Goal: Task Accomplishment & Management: Use online tool/utility

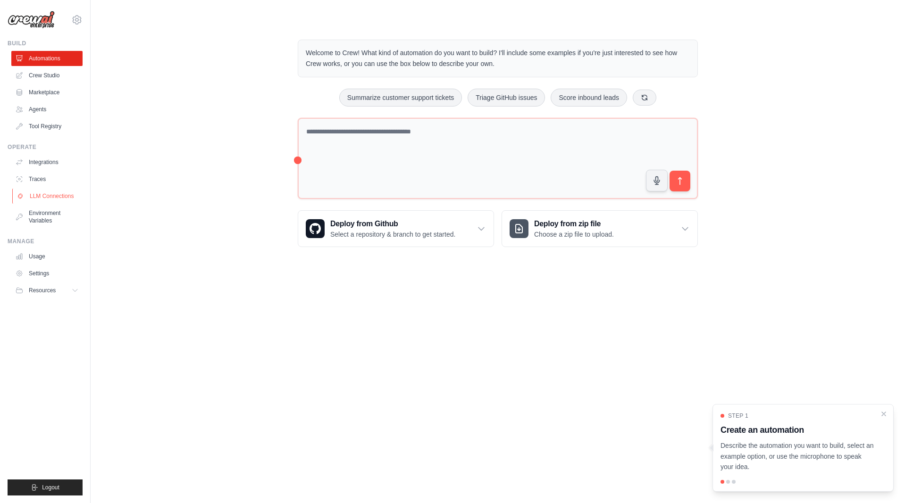
click at [46, 202] on link "LLM Connections" at bounding box center [47, 196] width 71 height 15
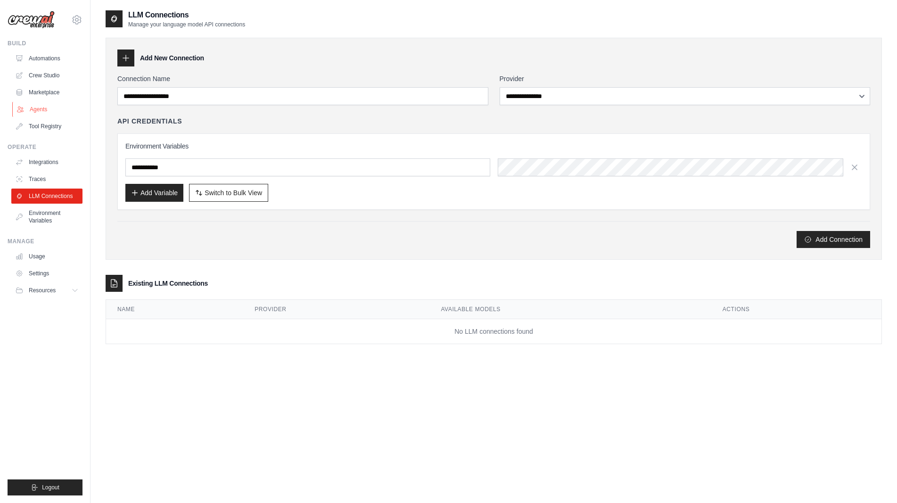
click at [54, 110] on link "Agents" at bounding box center [47, 109] width 71 height 15
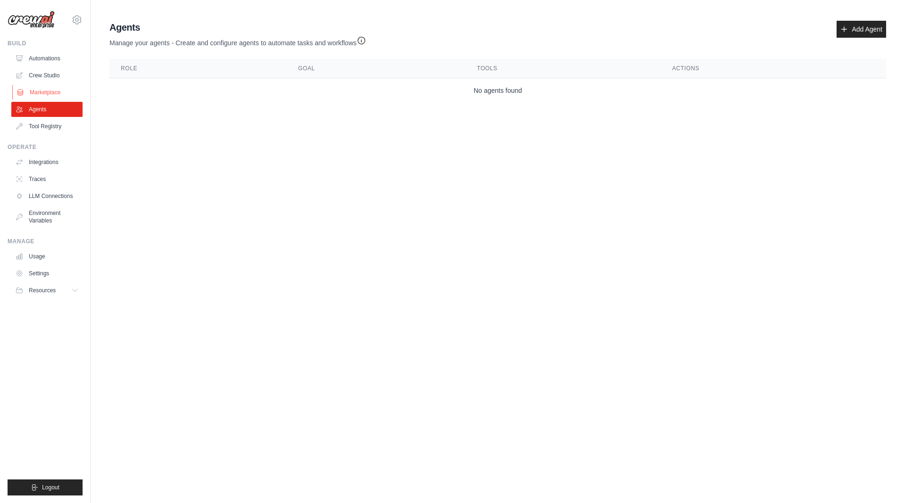
click at [50, 90] on link "Marketplace" at bounding box center [47, 92] width 71 height 15
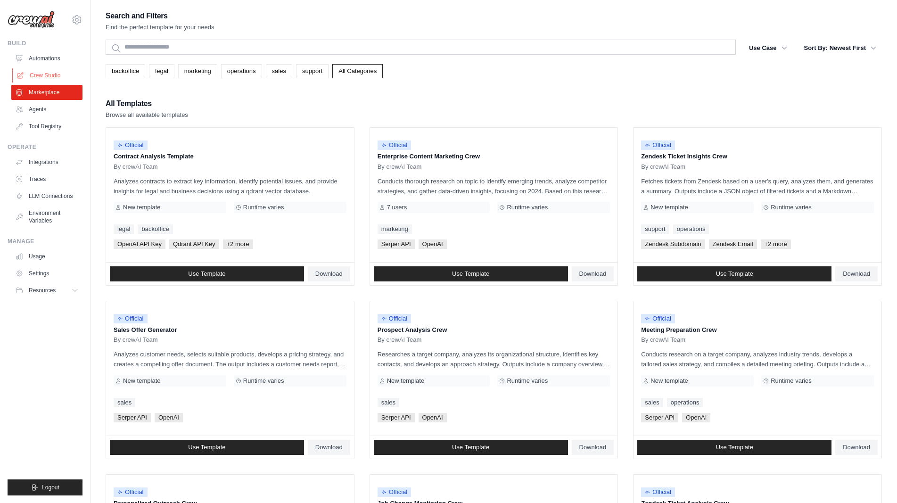
click at [54, 78] on link "Crew Studio" at bounding box center [47, 75] width 71 height 15
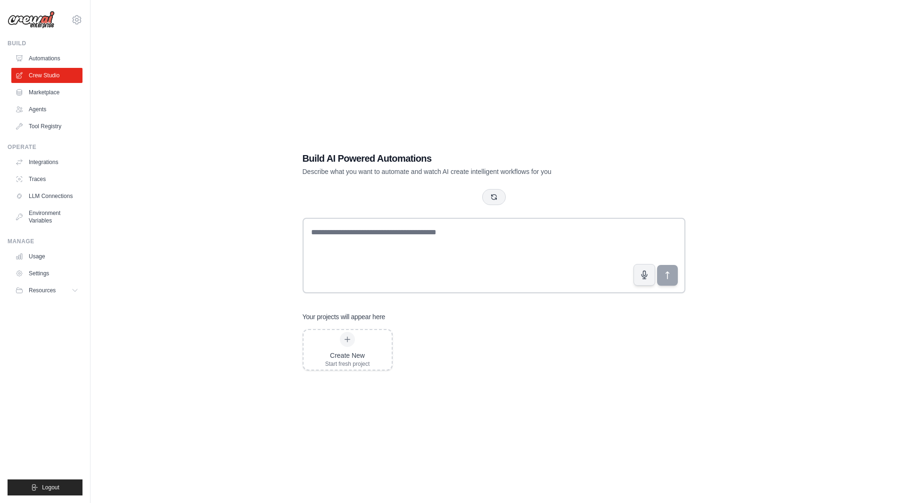
click at [55, 61] on link "Automations" at bounding box center [46, 58] width 71 height 15
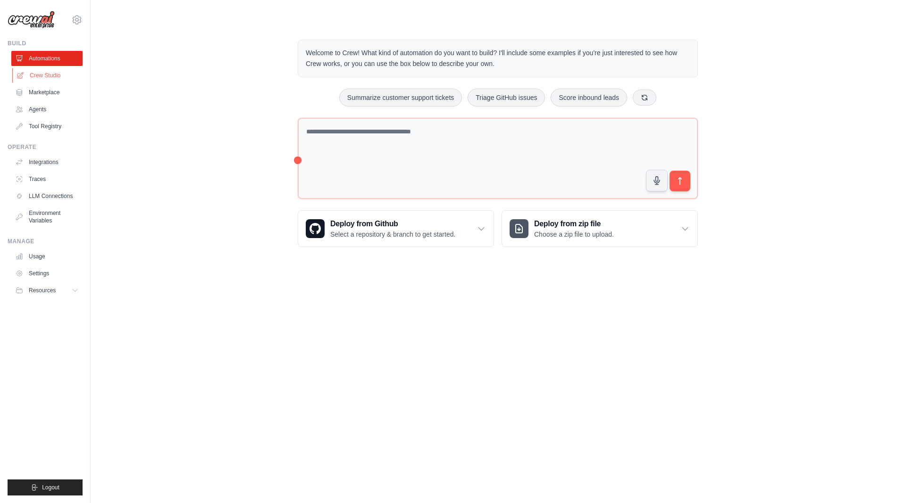
click at [41, 71] on link "Crew Studio" at bounding box center [47, 75] width 71 height 15
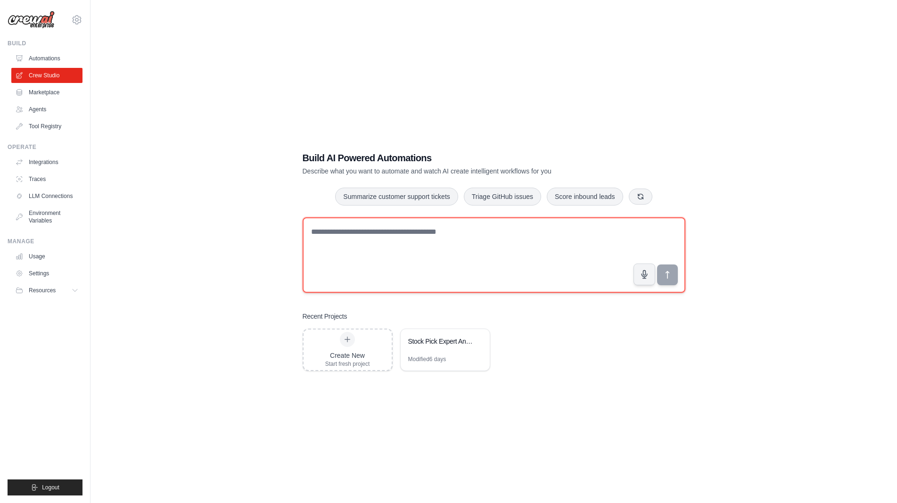
click at [424, 242] on textarea at bounding box center [494, 254] width 383 height 75
type textarea "**********"
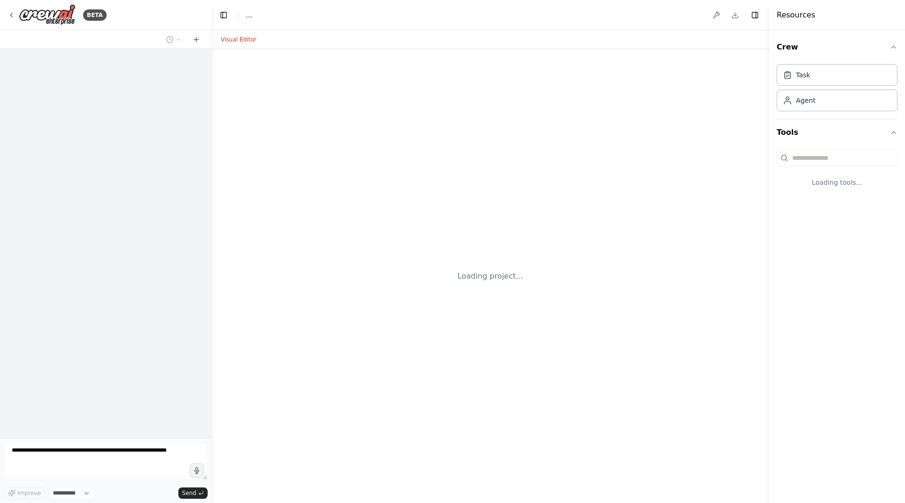
select select "****"
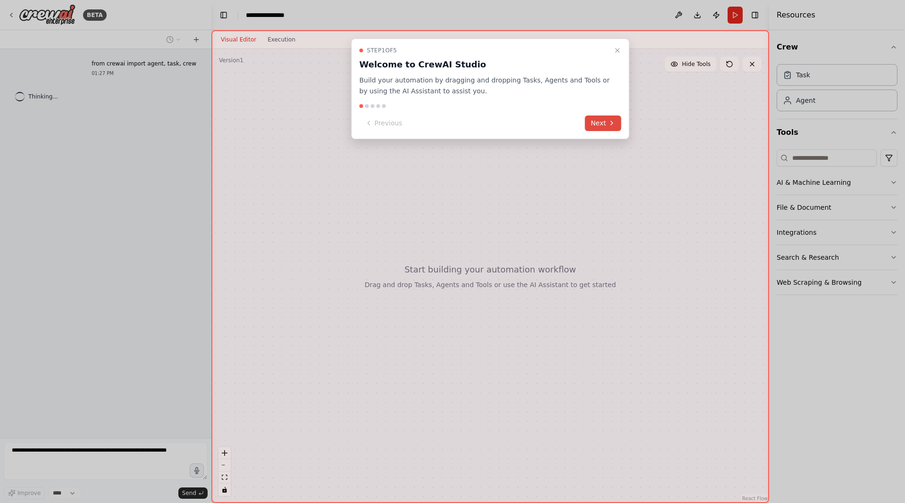
click at [601, 121] on button "Next" at bounding box center [603, 124] width 36 height 16
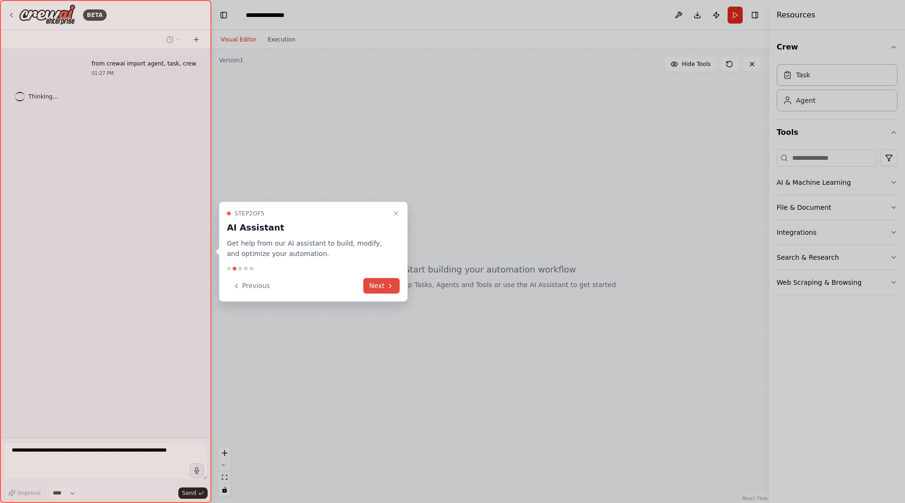
click at [386, 282] on button "Next" at bounding box center [381, 286] width 36 height 16
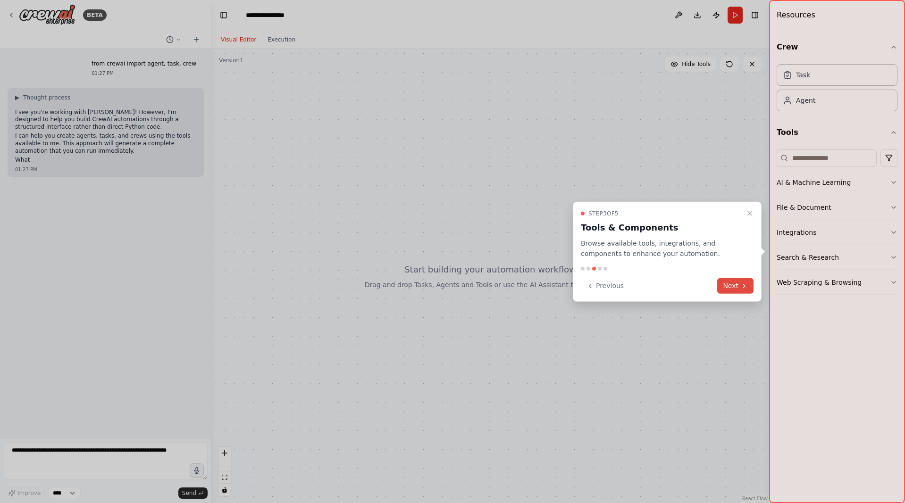
click at [731, 281] on button "Next" at bounding box center [735, 286] width 36 height 16
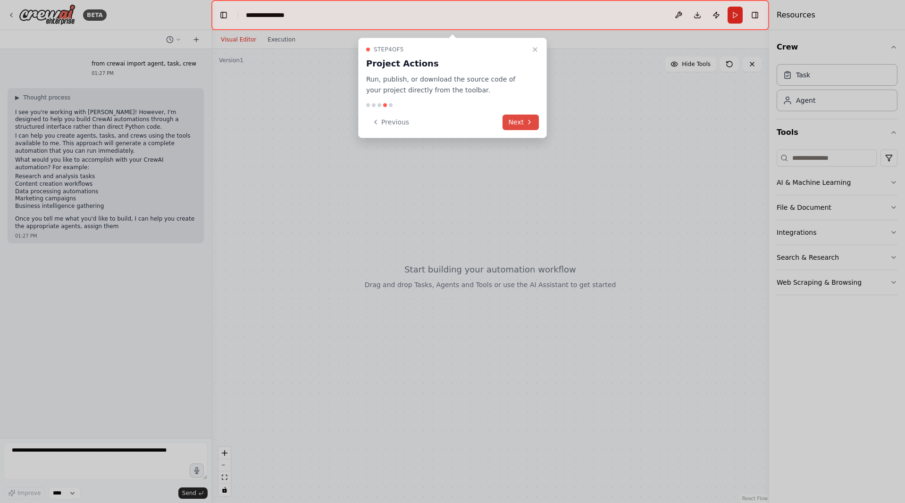
click at [521, 123] on button "Next" at bounding box center [520, 123] width 36 height 16
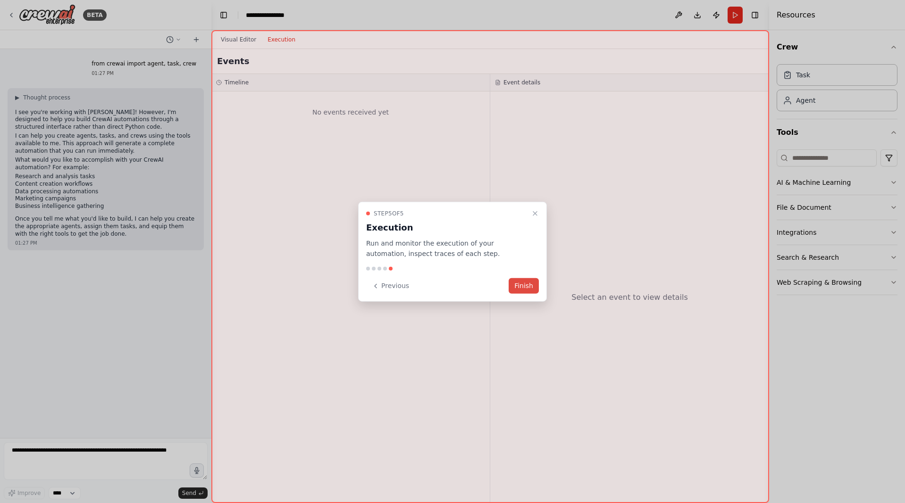
click at [529, 282] on button "Finish" at bounding box center [523, 286] width 30 height 16
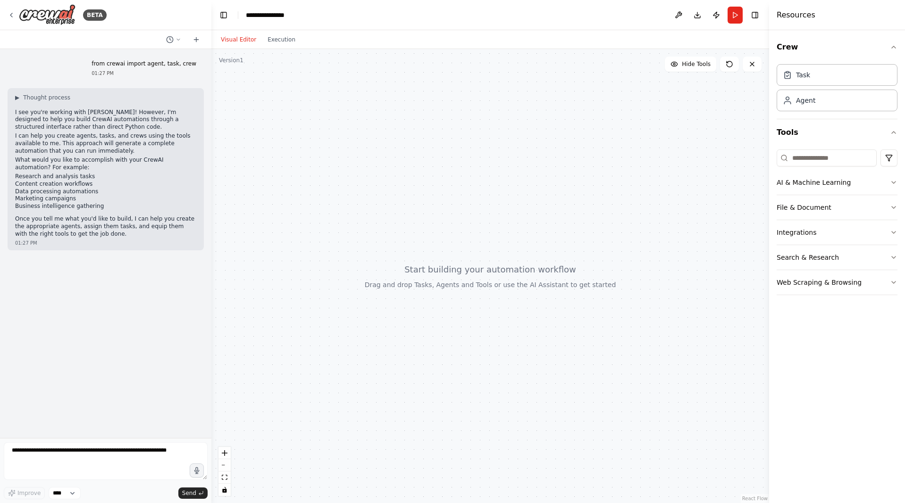
click at [431, 127] on div at bounding box center [489, 276] width 557 height 454
click at [432, 282] on div at bounding box center [489, 276] width 557 height 454
click at [283, 41] on button "Execution" at bounding box center [281, 39] width 39 height 11
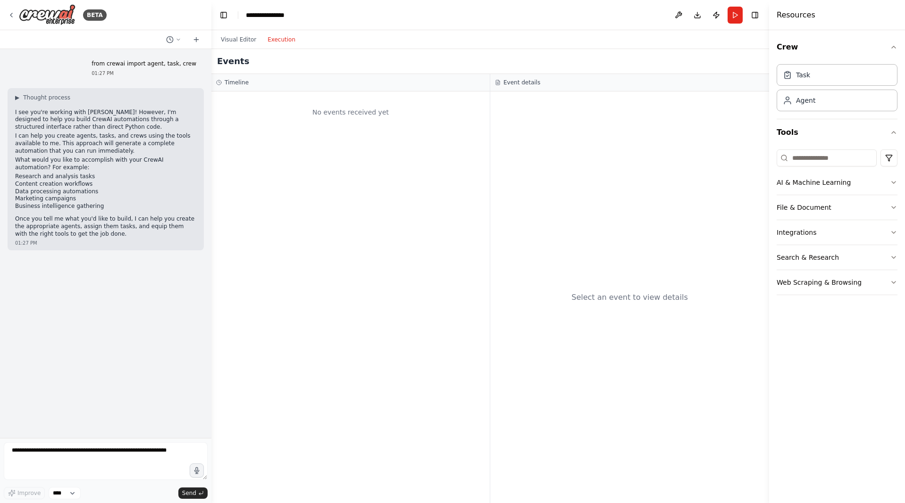
click at [355, 128] on div "No events received yet" at bounding box center [350, 112] width 269 height 32
click at [605, 222] on div "Select an event to view details" at bounding box center [629, 297] width 279 height 412
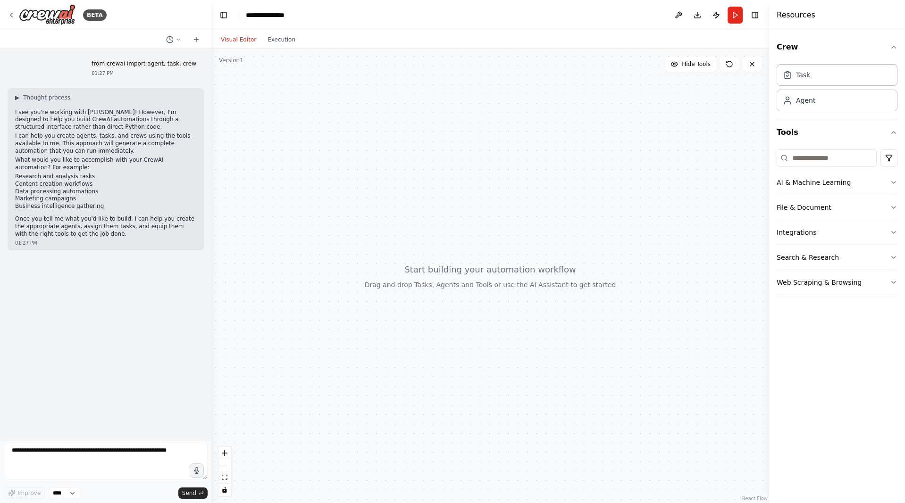
click at [241, 42] on button "Visual Editor" at bounding box center [238, 39] width 47 height 11
click at [828, 197] on button "File & Document" at bounding box center [836, 207] width 121 height 25
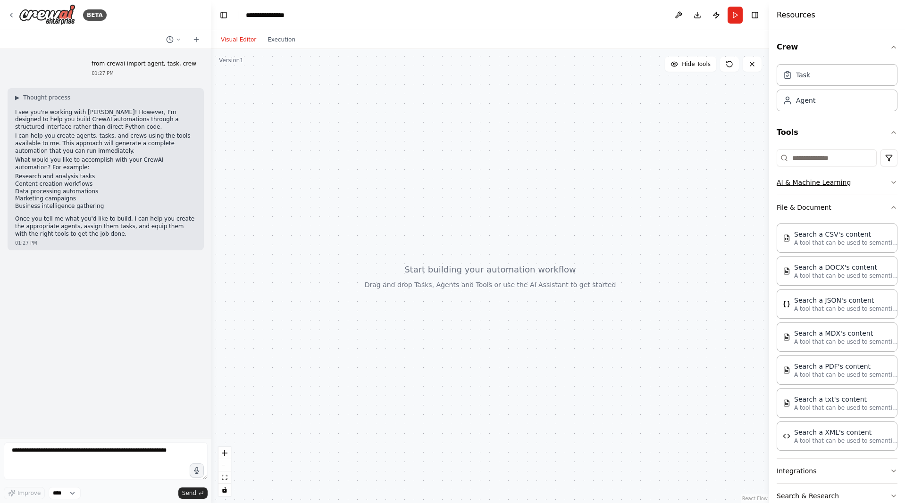
click at [858, 194] on button "AI & Machine Learning" at bounding box center [836, 182] width 121 height 25
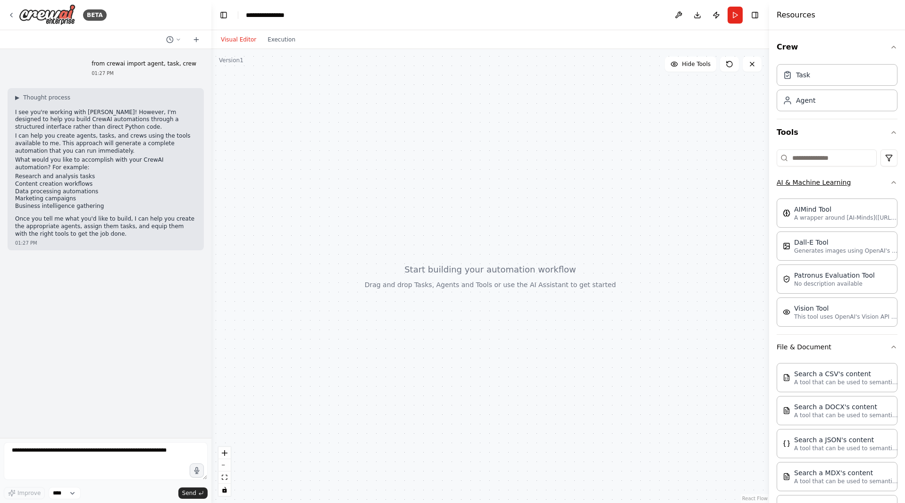
click at [860, 183] on button "AI & Machine Learning" at bounding box center [836, 182] width 121 height 25
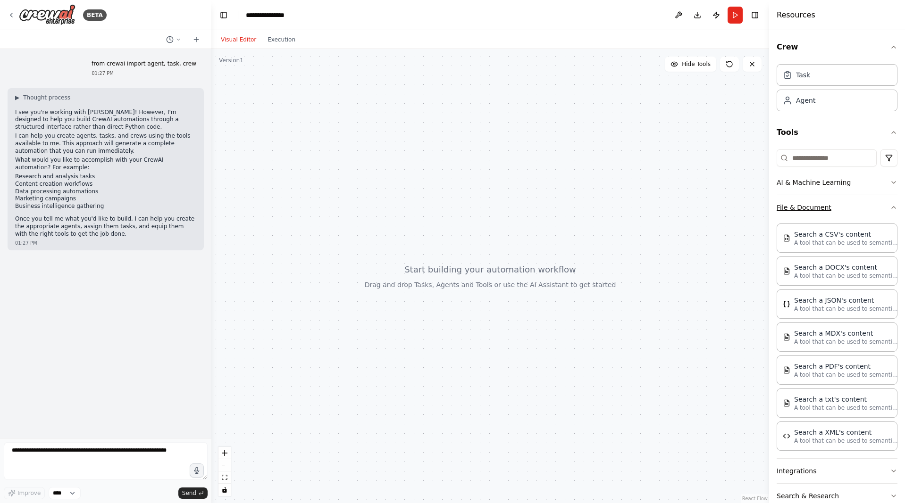
click at [860, 200] on button "File & Document" at bounding box center [836, 207] width 121 height 25
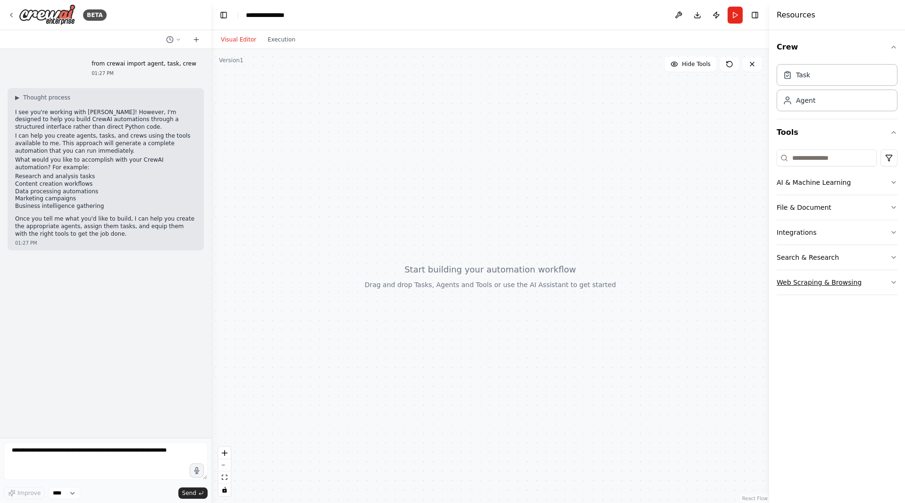
click at [810, 282] on button "Web Scraping & Browsing" at bounding box center [836, 282] width 121 height 25
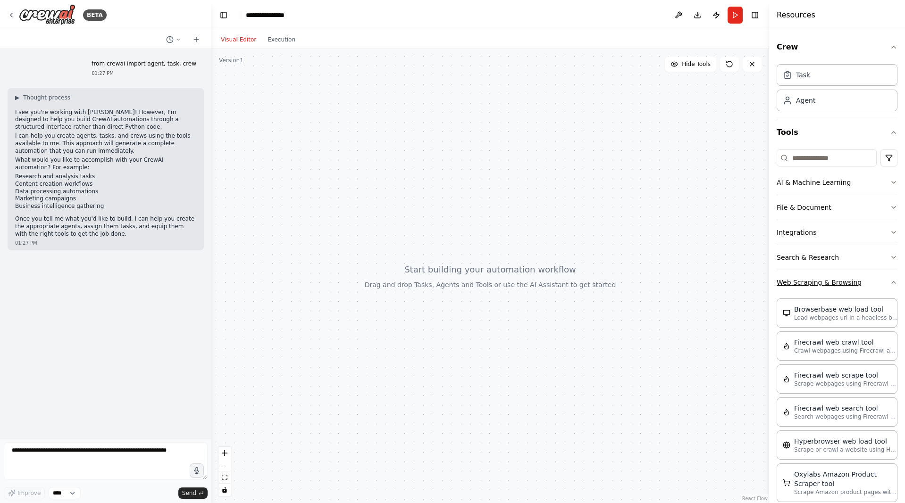
click at [854, 277] on button "Web Scraping & Browsing" at bounding box center [836, 282] width 121 height 25
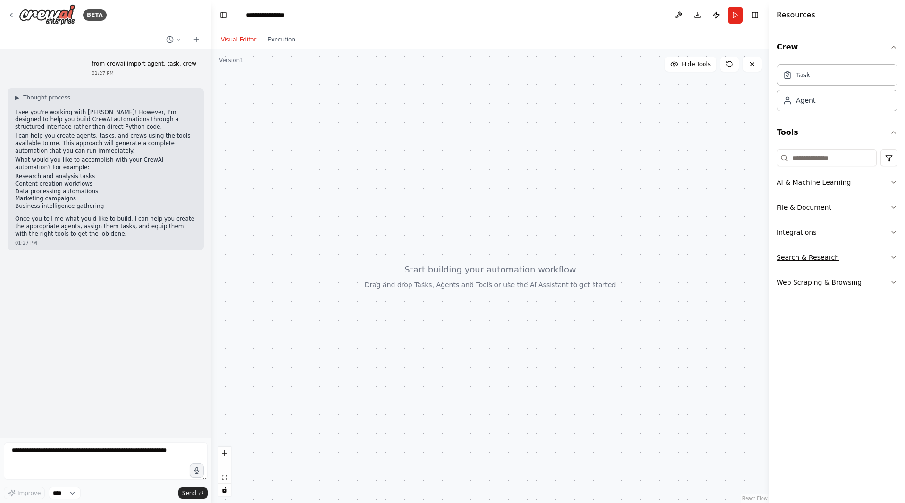
click at [844, 259] on button "Search & Research" at bounding box center [836, 257] width 121 height 25
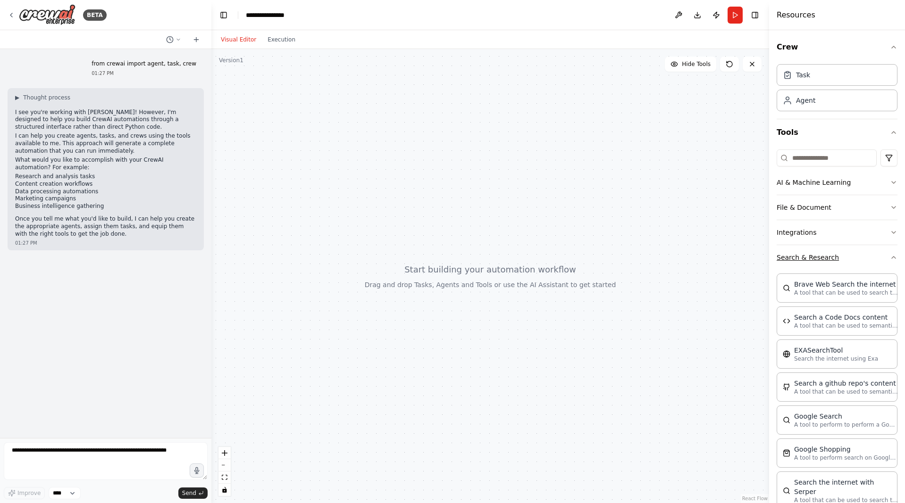
click at [844, 259] on button "Search & Research" at bounding box center [836, 257] width 121 height 25
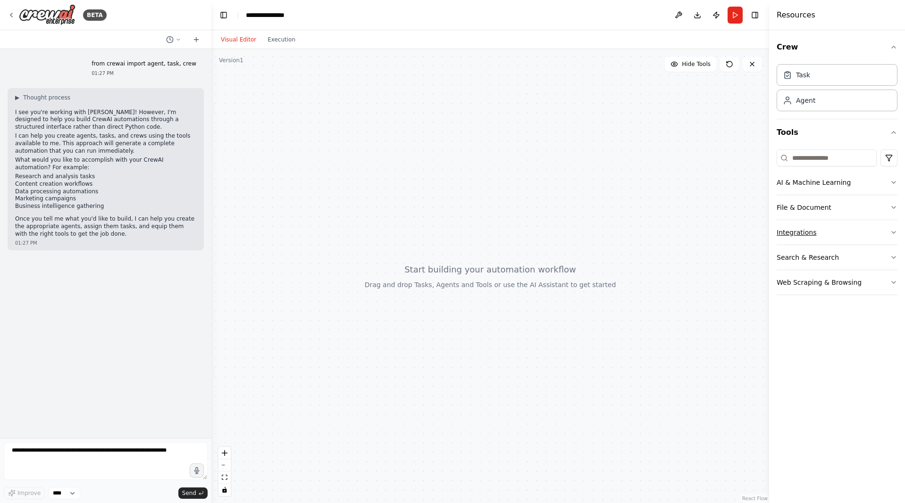
click at [834, 234] on button "Integrations" at bounding box center [836, 232] width 121 height 25
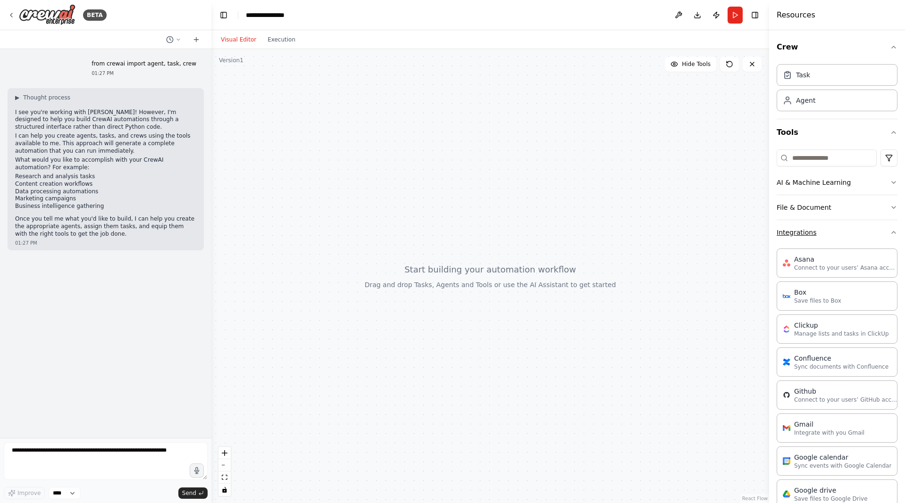
click at [834, 234] on button "Integrations" at bounding box center [836, 232] width 121 height 25
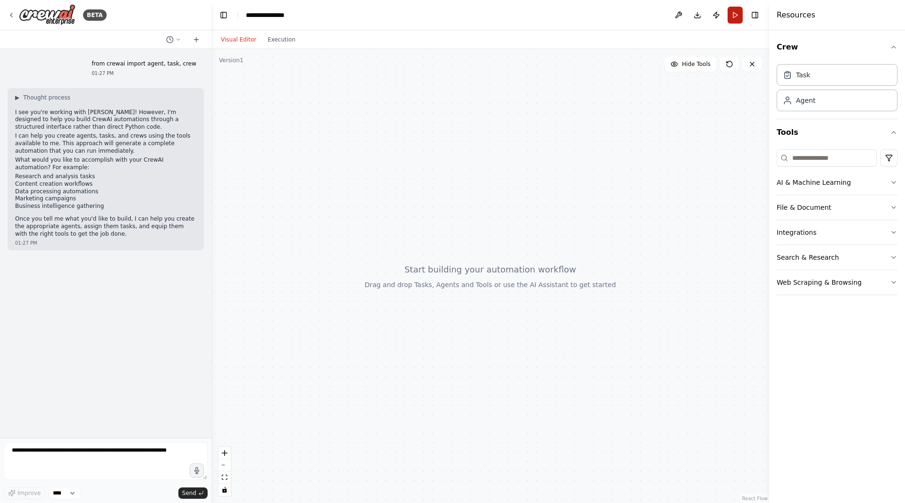
click at [733, 17] on button "Run" at bounding box center [734, 15] width 15 height 17
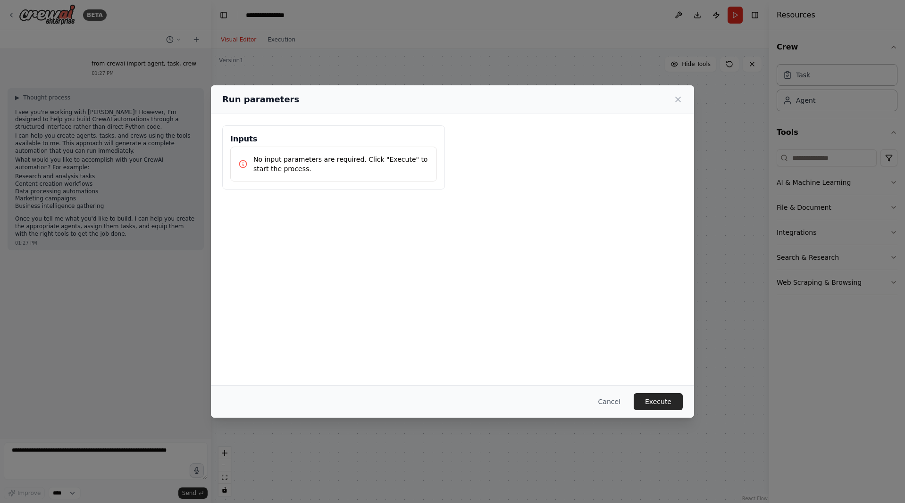
click at [266, 157] on p "No input parameters are required. Click "Execute" to start the process." at bounding box center [340, 164] width 175 height 19
click at [635, 403] on div "Cancel Execute" at bounding box center [452, 401] width 460 height 17
click at [642, 404] on button "Execute" at bounding box center [657, 401] width 49 height 17
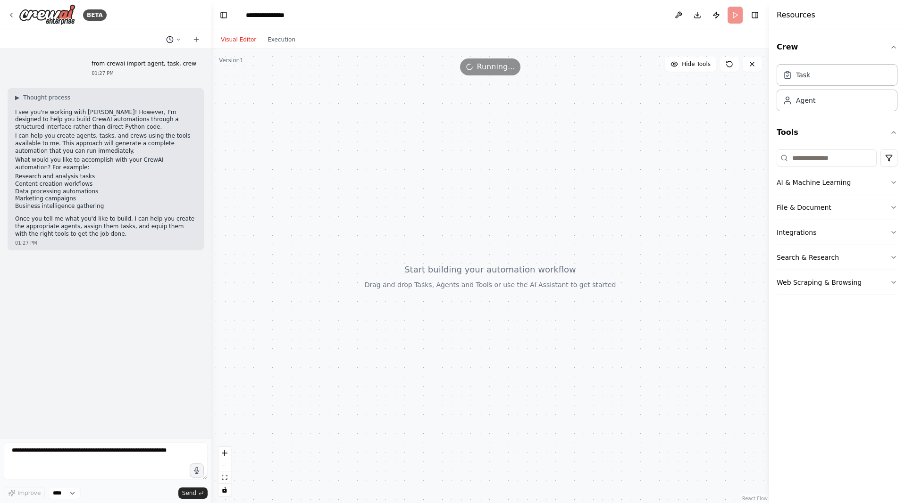
click at [178, 41] on icon at bounding box center [178, 40] width 6 height 6
click at [178, 41] on div at bounding box center [105, 251] width 211 height 503
click at [224, 23] on header "**********" at bounding box center [489, 15] width 557 height 30
click at [224, 18] on button "Toggle Left Sidebar" at bounding box center [223, 14] width 13 height 13
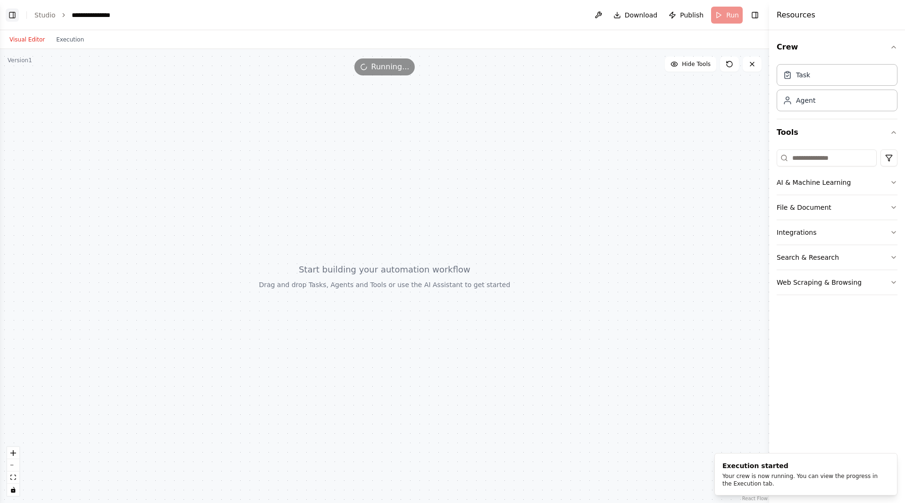
click at [11, 13] on button "Toggle Left Sidebar" at bounding box center [12, 14] width 13 height 13
